Goal: Task Accomplishment & Management: Complete application form

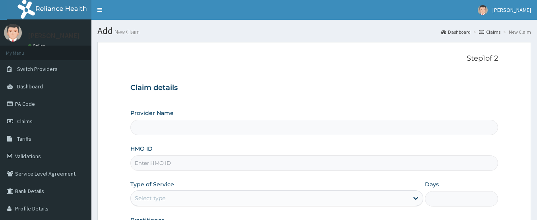
click at [32, 105] on link "PA Code" at bounding box center [45, 103] width 91 height 17
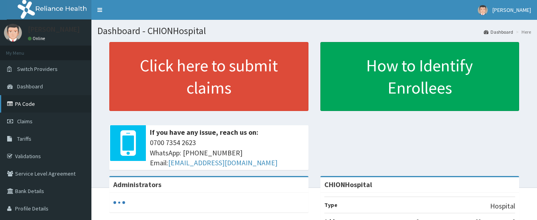
click at [25, 106] on link "PA Code" at bounding box center [45, 103] width 91 height 17
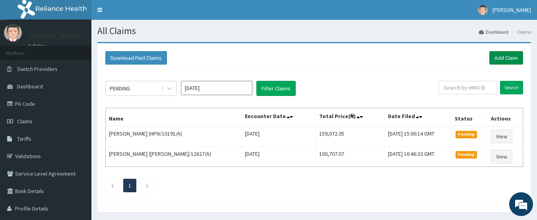
click at [510, 56] on link "Add Claim" at bounding box center [506, 58] width 34 height 14
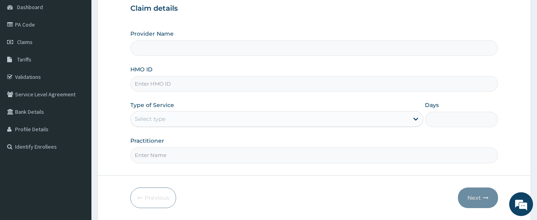
type input "CHIONHospital"
click at [144, 83] on input "HMO ID" at bounding box center [314, 83] width 368 height 15
paste input "MRC/10106/A"
type input "MRC/10106/A"
click at [161, 120] on div "Select type" at bounding box center [150, 119] width 31 height 8
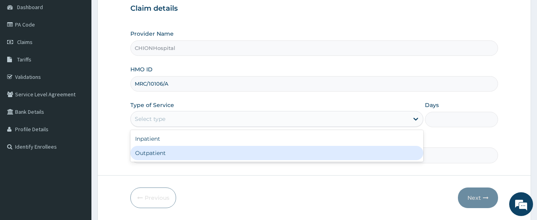
click at [160, 151] on div "Outpatient" at bounding box center [276, 153] width 293 height 14
type input "1"
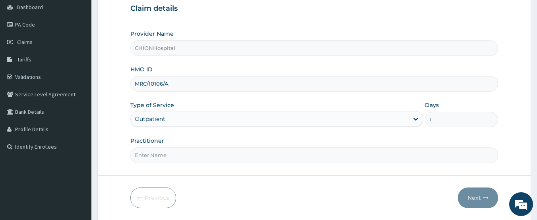
click at [164, 151] on input "Practitioner" at bounding box center [314, 155] width 368 height 15
type input "[PERSON_NAME]"
click at [481, 202] on button "Next" at bounding box center [478, 198] width 40 height 21
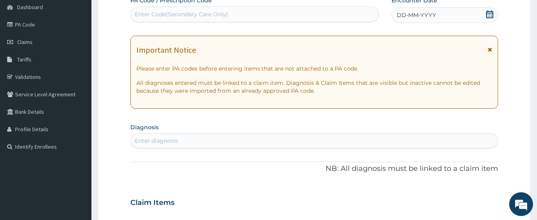
click at [260, 12] on div "Enter Code(Secondary Care Only)" at bounding box center [255, 14] width 248 height 13
type input "PA/E1FBA2"
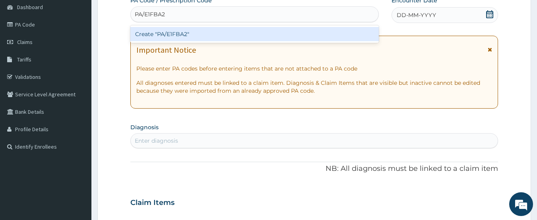
click at [248, 31] on div "Create "PA/E1FBA2"" at bounding box center [254, 34] width 249 height 14
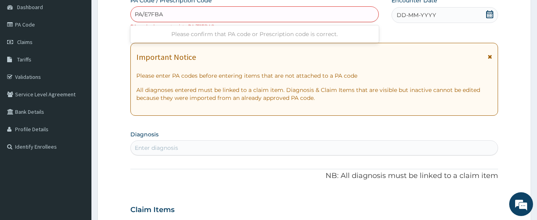
type input "PA/E7FBA2"
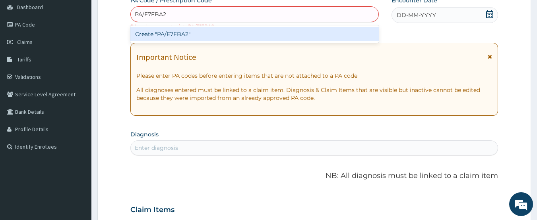
click at [166, 31] on div "Create "PA/E7FBA2"" at bounding box center [254, 34] width 249 height 14
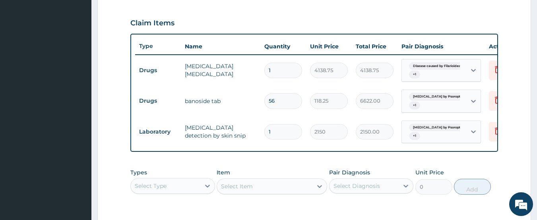
scroll to position [204, 0]
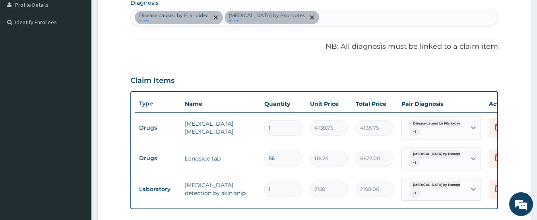
click at [313, 18] on div "Disease caused by Filarioidea query [MEDICAL_DATA] by Psoroptes query" at bounding box center [314, 17] width 367 height 17
type input "malari"
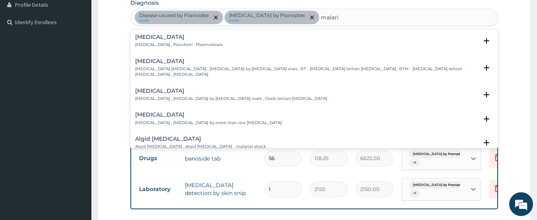
click at [163, 42] on p "[MEDICAL_DATA] , Paludism , Plasmodiosis" at bounding box center [178, 45] width 87 height 6
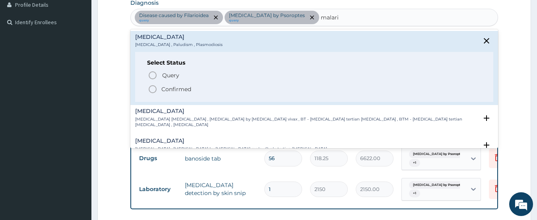
click at [151, 89] on icon "status option filled" at bounding box center [153, 90] width 10 height 10
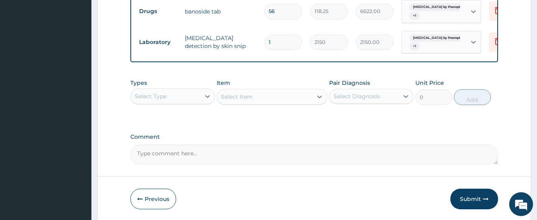
scroll to position [363, 0]
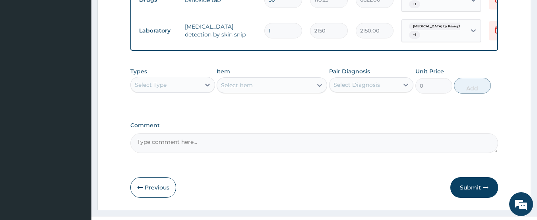
click at [170, 91] on div "Select Type" at bounding box center [166, 85] width 70 height 13
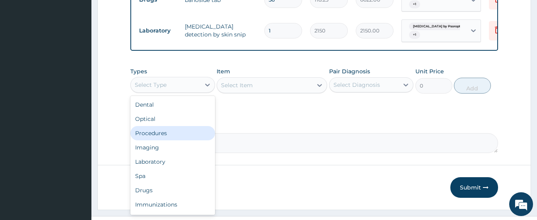
click at [168, 134] on div "Procedures" at bounding box center [172, 133] width 85 height 14
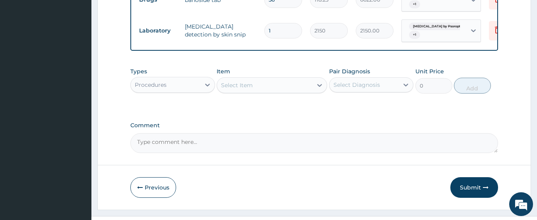
click at [281, 92] on div "Select Item" at bounding box center [264, 85] width 95 height 13
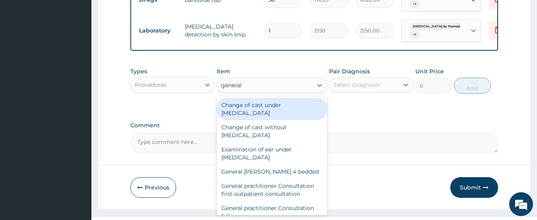
type input "general p"
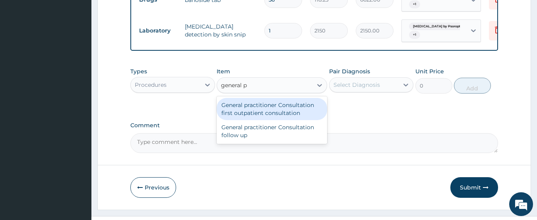
click at [276, 110] on div "General practitioner Consultation first outpatient consultation" at bounding box center [271, 109] width 110 height 22
type input "3547.5"
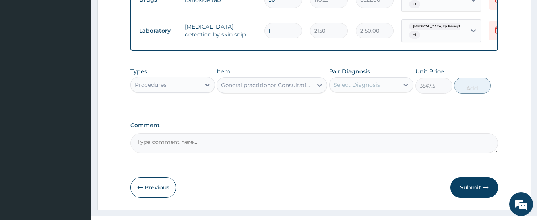
drag, startPoint x: 365, startPoint y: 90, endPoint x: 363, endPoint y: 100, distance: 10.1
click at [365, 89] on div "Select Diagnosis" at bounding box center [356, 85] width 46 height 8
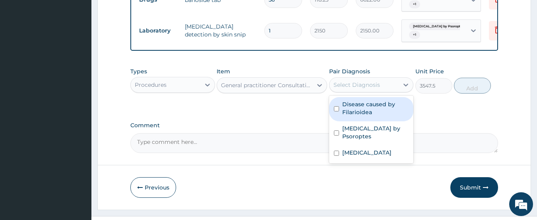
click at [358, 116] on label "Disease caused by Filarioidea" at bounding box center [375, 108] width 67 height 16
checkbox input "true"
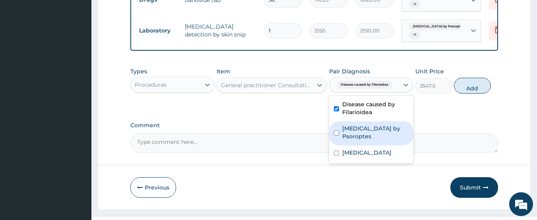
click at [355, 141] on label "[MEDICAL_DATA] by Psoroptes" at bounding box center [375, 133] width 67 height 16
checkbox input "true"
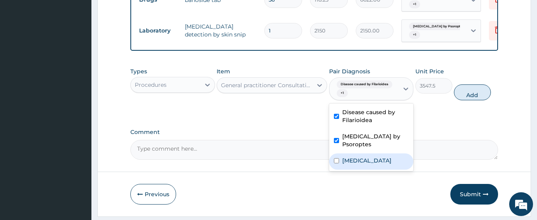
click at [348, 162] on label "[MEDICAL_DATA]" at bounding box center [366, 161] width 49 height 8
checkbox input "true"
drag, startPoint x: 480, startPoint y: 99, endPoint x: 236, endPoint y: 116, distance: 244.4
click at [480, 99] on button "Add" at bounding box center [472, 93] width 37 height 16
type input "0"
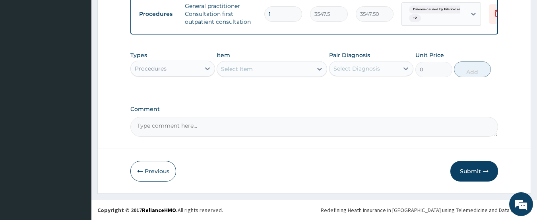
scroll to position [417, 0]
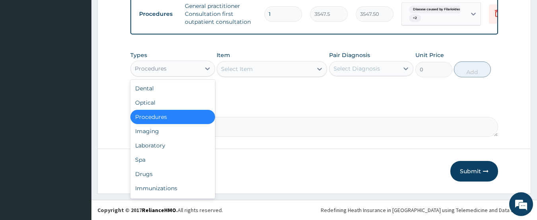
click at [160, 69] on div "Procedures" at bounding box center [151, 69] width 32 height 8
click at [153, 143] on div "Laboratory" at bounding box center [172, 146] width 85 height 14
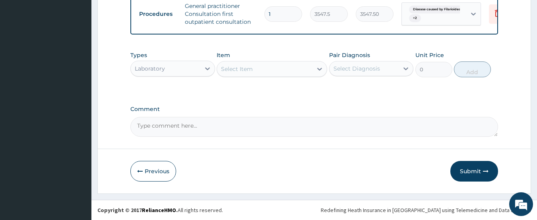
click at [285, 71] on div "Select Item" at bounding box center [264, 69] width 95 height 13
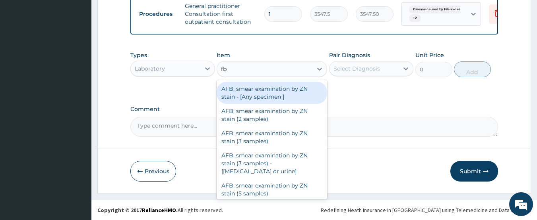
type input "fbc"
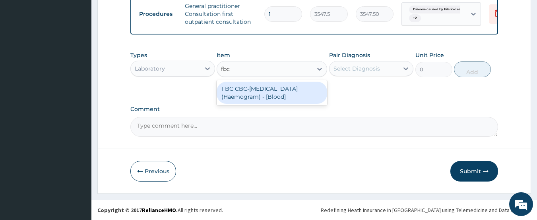
click at [262, 89] on div "FBC CBC-[MEDICAL_DATA] (Haemogram) - [Blood]" at bounding box center [271, 93] width 110 height 22
type input "4300"
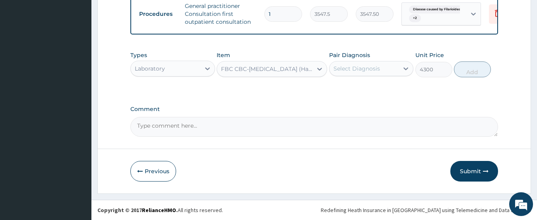
click at [361, 69] on div "Select Diagnosis" at bounding box center [356, 69] width 46 height 8
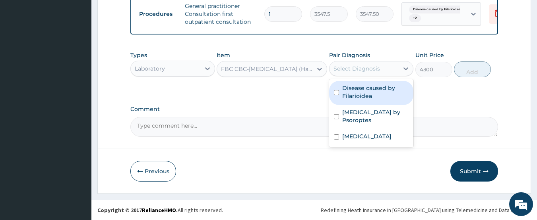
drag, startPoint x: 354, startPoint y: 87, endPoint x: 354, endPoint y: 110, distance: 23.0
click at [354, 87] on label "Disease caused by Filarioidea" at bounding box center [375, 92] width 67 height 16
checkbox input "true"
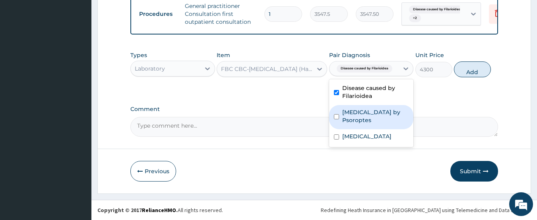
click at [354, 112] on label "[MEDICAL_DATA] by Psoroptes" at bounding box center [375, 116] width 67 height 16
checkbox input "true"
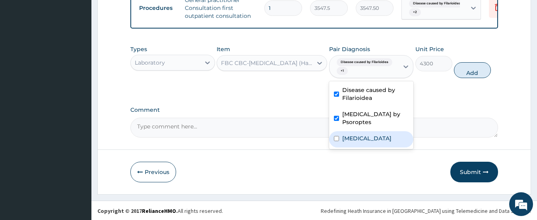
drag, startPoint x: 353, startPoint y: 140, endPoint x: 427, endPoint y: 110, distance: 79.8
click at [356, 140] on div "[MEDICAL_DATA]" at bounding box center [371, 139] width 85 height 16
checkbox input "true"
click at [458, 76] on button "Add" at bounding box center [472, 70] width 37 height 16
type input "0"
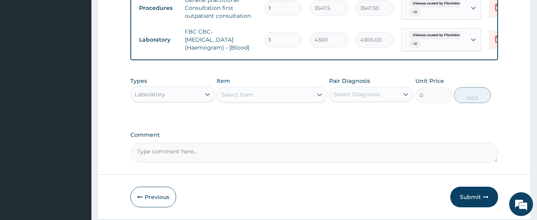
click at [257, 101] on div "Select Item" at bounding box center [264, 95] width 95 height 13
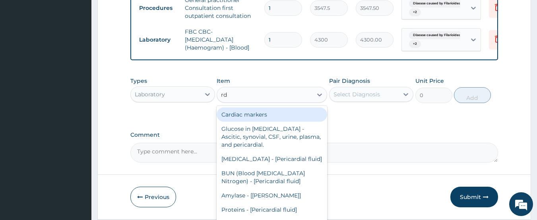
type input "rdt"
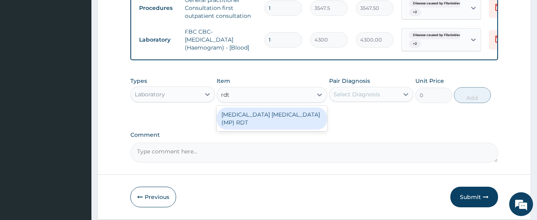
click at [276, 120] on div "[MEDICAL_DATA] [MEDICAL_DATA] (MP) RDT" at bounding box center [271, 119] width 110 height 22
type input "1612.5"
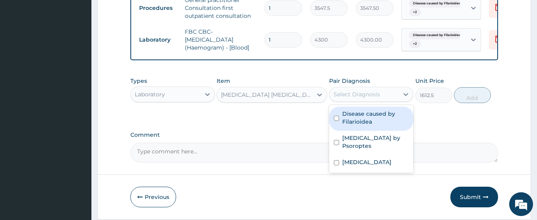
click at [343, 99] on div "Select Diagnosis" at bounding box center [356, 95] width 46 height 8
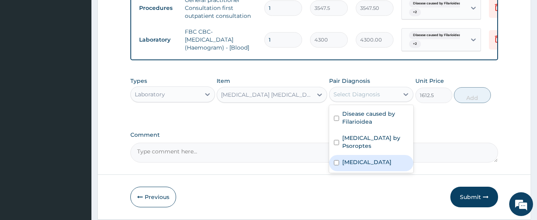
click at [359, 162] on div "[MEDICAL_DATA]" at bounding box center [371, 163] width 85 height 16
checkbox input "true"
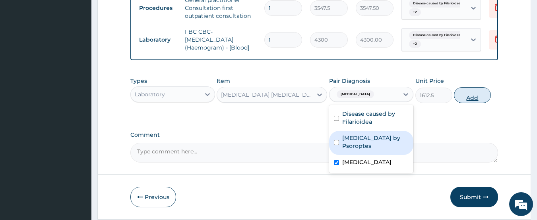
click at [465, 103] on button "Add" at bounding box center [472, 95] width 37 height 16
type input "0"
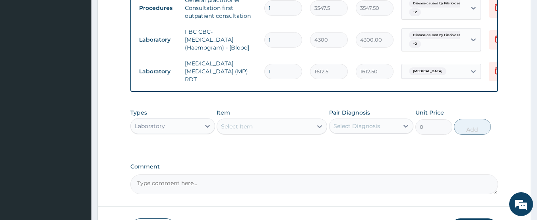
click at [147, 128] on div "Laboratory" at bounding box center [150, 126] width 30 height 8
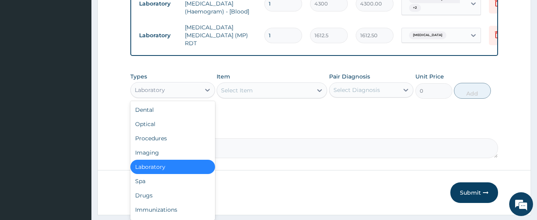
scroll to position [476, 0]
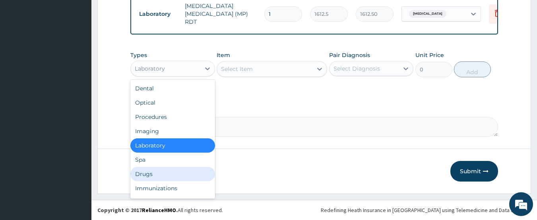
click at [165, 174] on div "Drugs" at bounding box center [172, 174] width 85 height 14
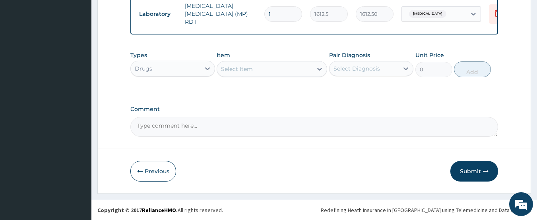
click at [262, 73] on div "Select Item" at bounding box center [264, 69] width 95 height 13
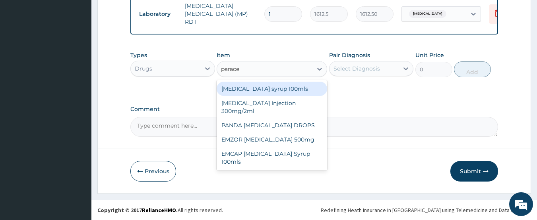
type input "paracet"
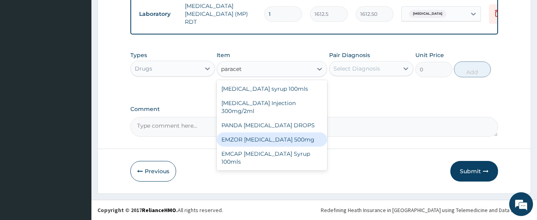
drag, startPoint x: 275, startPoint y: 141, endPoint x: 280, endPoint y: 139, distance: 5.5
click at [276, 142] on div "EMZOR [MEDICAL_DATA] 500mg" at bounding box center [271, 140] width 110 height 14
type input "23.65"
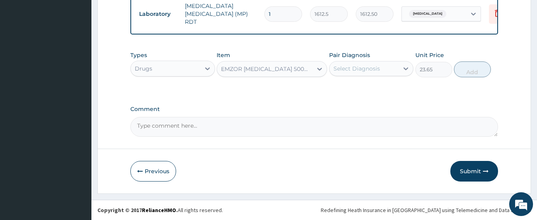
click at [347, 67] on div "Select Diagnosis" at bounding box center [356, 69] width 46 height 8
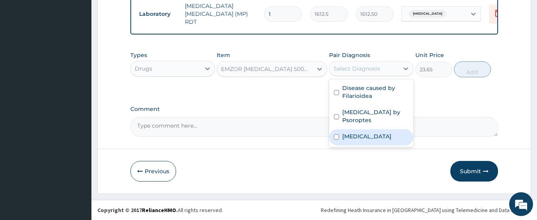
click at [357, 139] on label "[MEDICAL_DATA]" at bounding box center [366, 137] width 49 height 8
checkbox input "true"
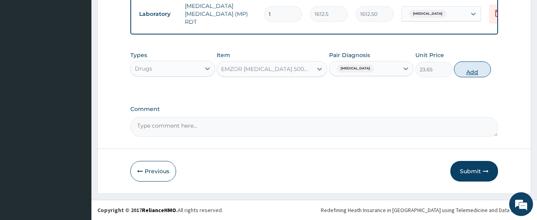
click at [473, 74] on button "Add" at bounding box center [472, 70] width 37 height 16
type input "0"
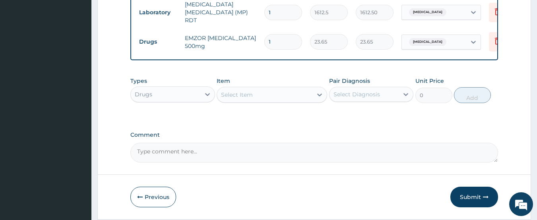
type input "18"
type input "425.70"
type input "18"
click at [283, 94] on div "Select Item" at bounding box center [264, 95] width 95 height 13
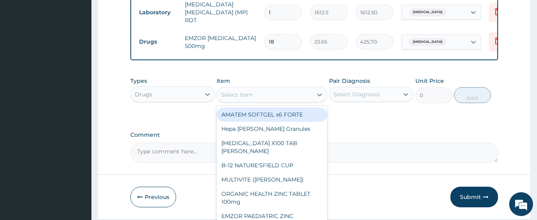
click at [265, 118] on div "AMATEM SOFTGEL x6 FORTE" at bounding box center [271, 115] width 110 height 14
type input "473"
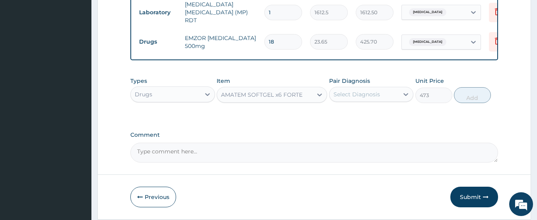
click at [363, 98] on div "Select Diagnosis" at bounding box center [356, 95] width 46 height 8
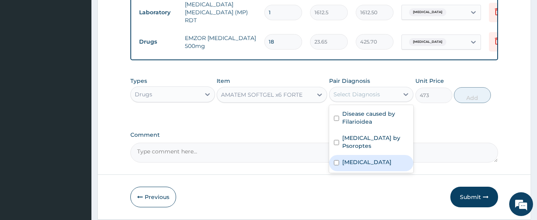
click at [359, 164] on label "[MEDICAL_DATA]" at bounding box center [366, 162] width 49 height 8
checkbox input "true"
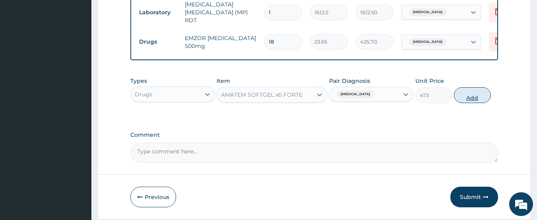
click at [484, 95] on button "Add" at bounding box center [472, 95] width 37 height 16
type input "0"
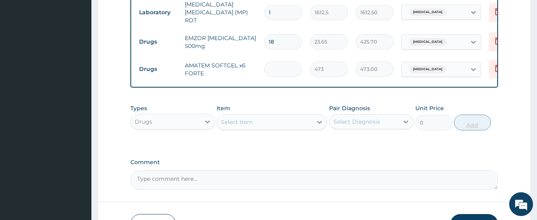
type input "0.00"
type input "6"
type input "2838.00"
type input "6"
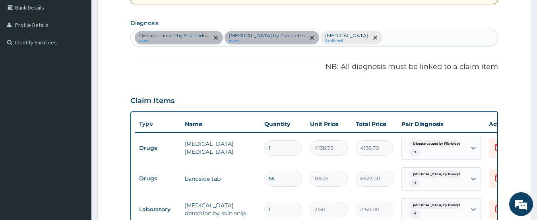
scroll to position [119, 0]
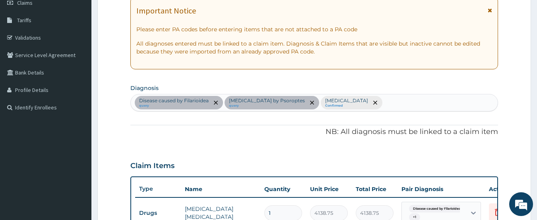
click at [348, 99] on div "Disease caused by Filarioidea query [MEDICAL_DATA] by Psoroptes query [MEDICAL_…" at bounding box center [314, 103] width 367 height 17
type input "upper respiratory"
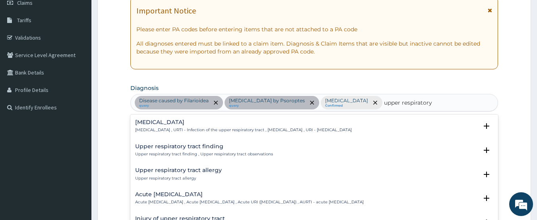
click at [194, 127] on p "[MEDICAL_DATA] , URTI - Infection of the upper respiratory tract , [MEDICAL_DAT…" at bounding box center [243, 130] width 216 height 6
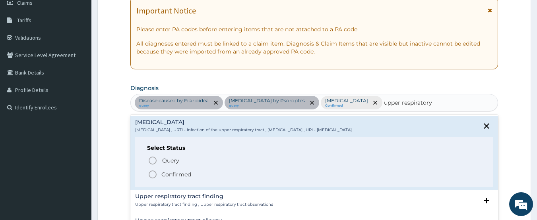
click at [151, 174] on icon "status option filled" at bounding box center [153, 175] width 10 height 10
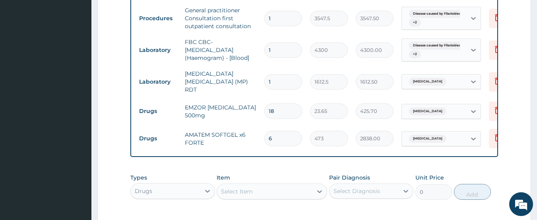
scroll to position [437, 0]
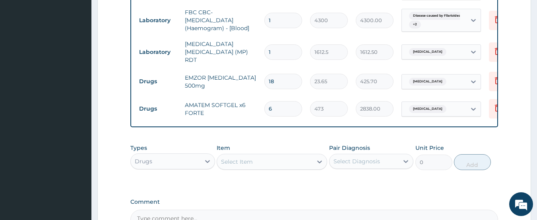
click at [254, 159] on div "Select Item" at bounding box center [264, 162] width 95 height 13
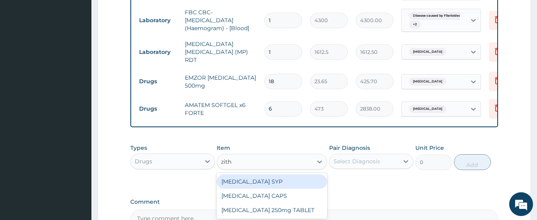
type input "zithr"
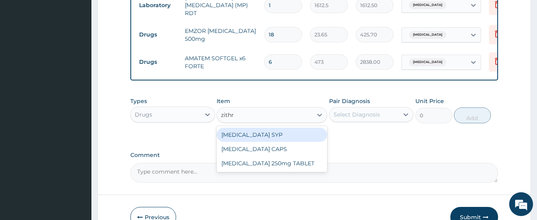
scroll to position [516, 0]
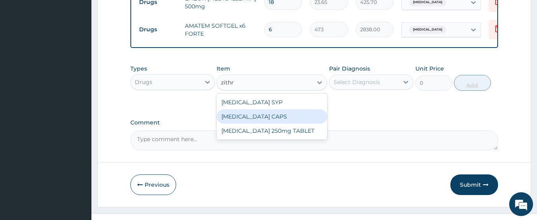
click at [276, 118] on div "[MEDICAL_DATA] CAPS" at bounding box center [271, 117] width 110 height 14
type input "886.875"
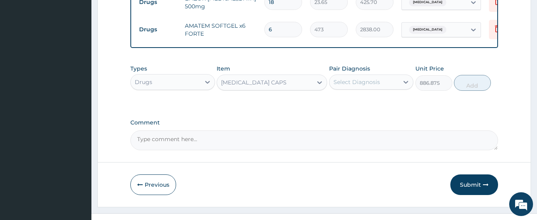
click at [335, 81] on div "Select Diagnosis" at bounding box center [356, 82] width 46 height 8
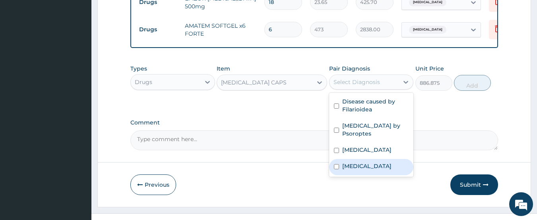
drag, startPoint x: 363, startPoint y: 166, endPoint x: 423, endPoint y: 128, distance: 70.5
click at [365, 166] on label "[MEDICAL_DATA]" at bounding box center [366, 166] width 49 height 8
checkbox input "true"
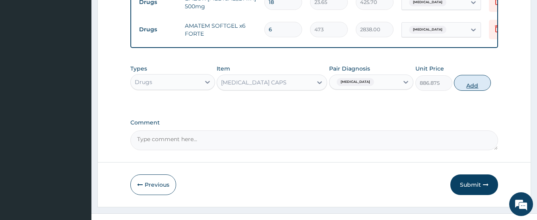
click at [461, 84] on button "Add" at bounding box center [472, 83] width 37 height 16
type input "0"
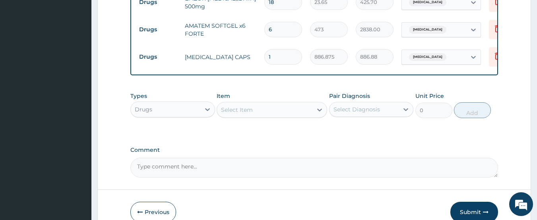
type input "0.00"
type input "6"
type input "5321.25"
type input "6"
click at [263, 116] on div "Select Item" at bounding box center [264, 110] width 95 height 13
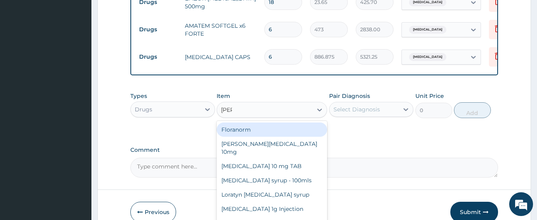
type input "lorat"
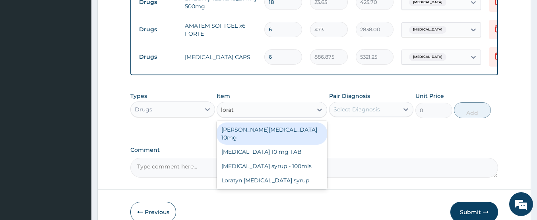
click at [264, 130] on div "[PERSON_NAME][MEDICAL_DATA] 10mg" at bounding box center [271, 134] width 110 height 22
type input "88.6875"
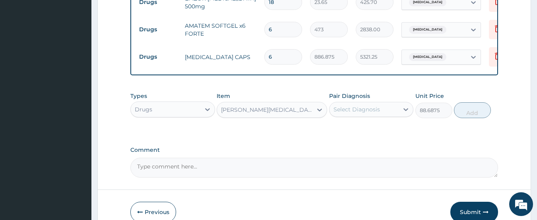
click at [367, 108] on div "Select Diagnosis" at bounding box center [356, 110] width 46 height 8
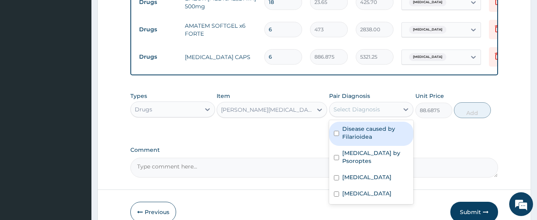
click at [370, 136] on label "Disease caused by Filarioidea" at bounding box center [375, 133] width 67 height 16
checkbox input "true"
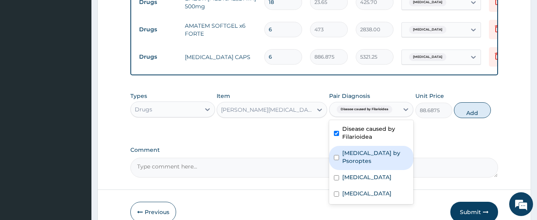
drag, startPoint x: 370, startPoint y: 158, endPoint x: 364, endPoint y: 194, distance: 35.8
click at [370, 160] on label "[MEDICAL_DATA] by Psoroptes" at bounding box center [375, 157] width 67 height 16
checkbox input "true"
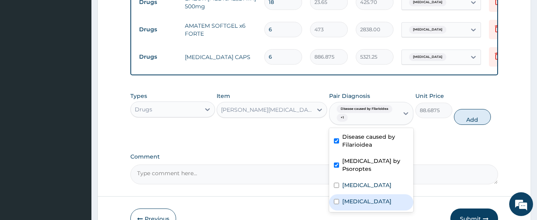
click at [365, 201] on label "[MEDICAL_DATA]" at bounding box center [366, 202] width 49 height 8
checkbox input "true"
click at [476, 120] on button "Add" at bounding box center [472, 117] width 37 height 16
type input "0"
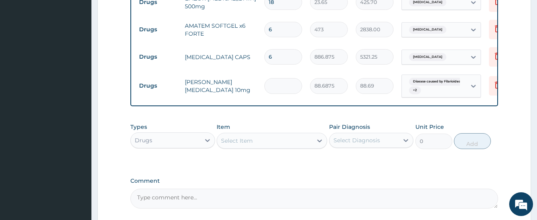
type input "0.00"
type input "7"
type input "620.81"
type input "7"
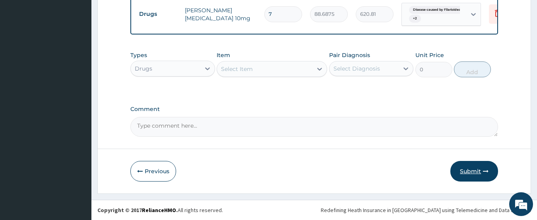
click at [471, 169] on button "Submit" at bounding box center [474, 171] width 48 height 21
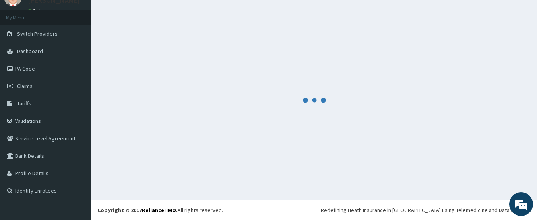
scroll to position [589, 0]
